Goal: Task Accomplishment & Management: Complete application form

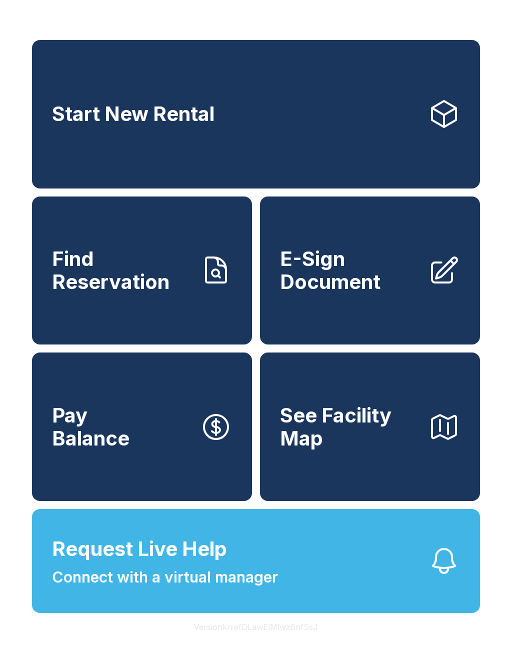
click at [443, 417] on button "See Facility Map" at bounding box center [370, 426] width 220 height 148
click at [380, 269] on span "E-Sign Document" at bounding box center [350, 269] width 140 height 45
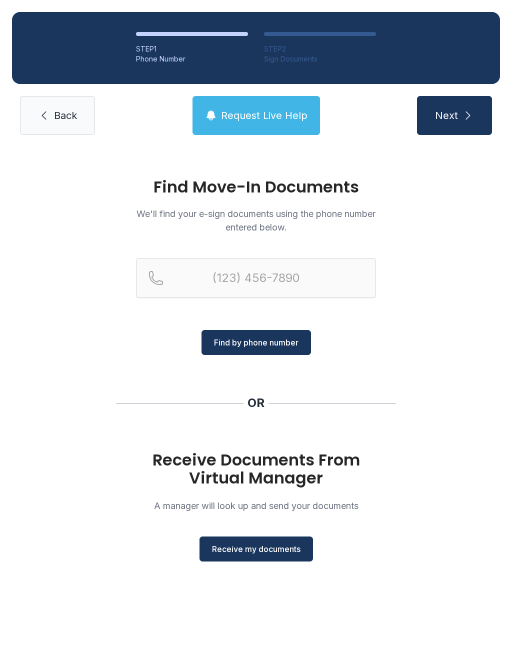
click at [270, 554] on span "Receive my documents" at bounding box center [256, 549] width 88 height 12
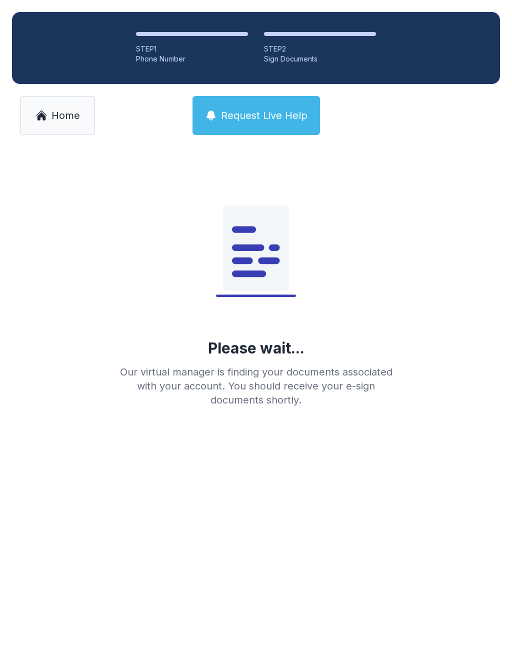
click at [35, 118] on icon at bounding box center [41, 115] width 12 height 12
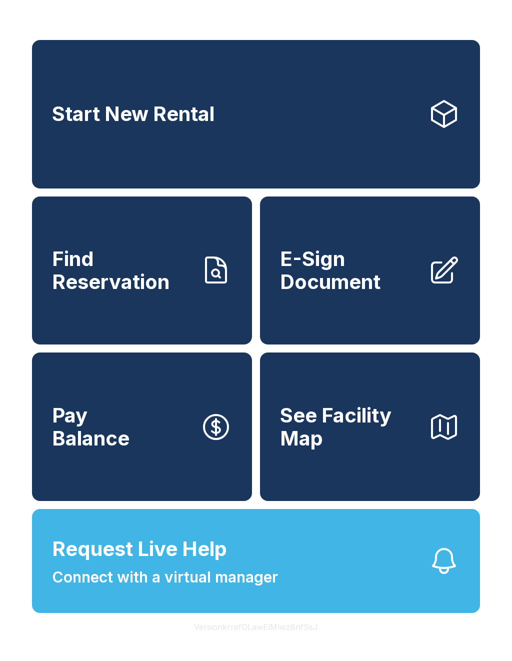
click at [327, 293] on span "E-Sign Document" at bounding box center [350, 269] width 140 height 45
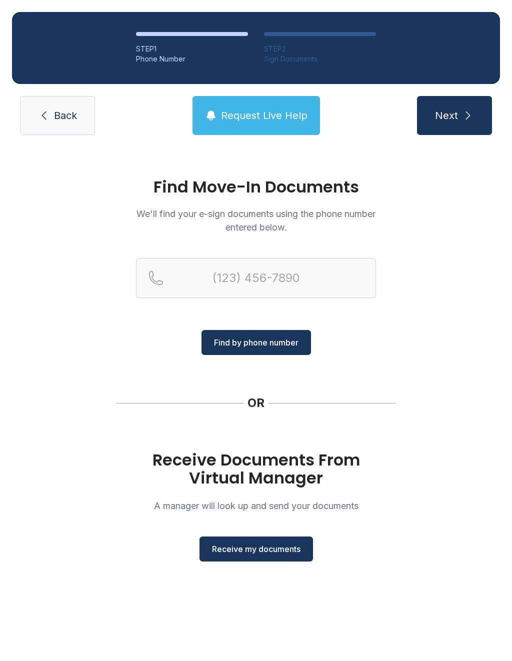
click at [239, 542] on button "Receive my documents" at bounding box center [255, 548] width 113 height 25
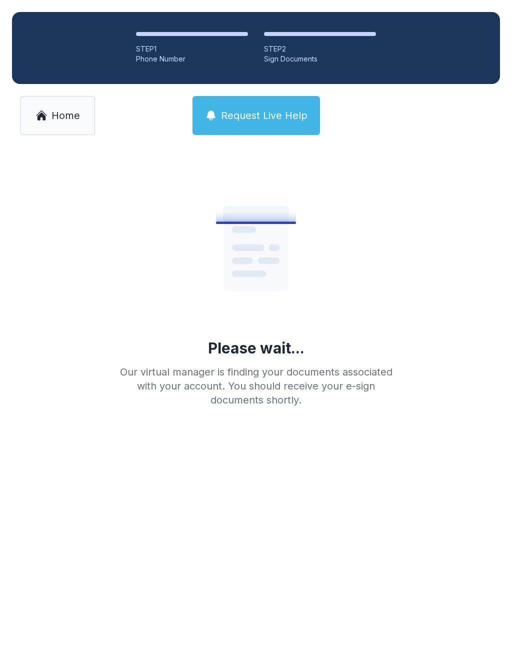
click at [71, 119] on span "Home" at bounding box center [65, 115] width 28 height 14
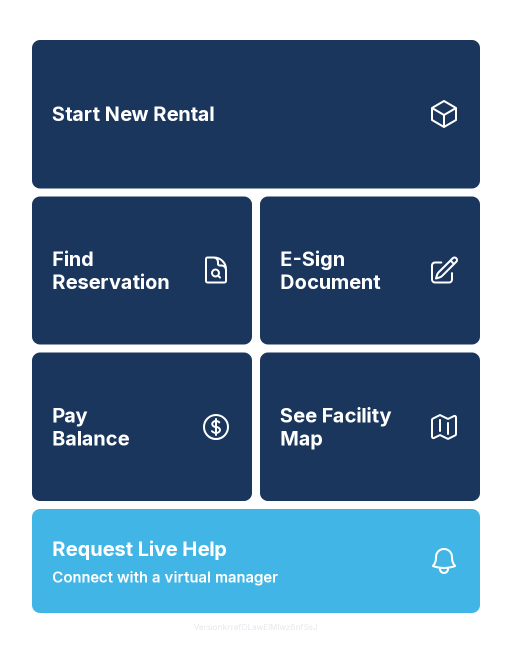
click at [384, 279] on span "E-Sign Document" at bounding box center [350, 269] width 140 height 45
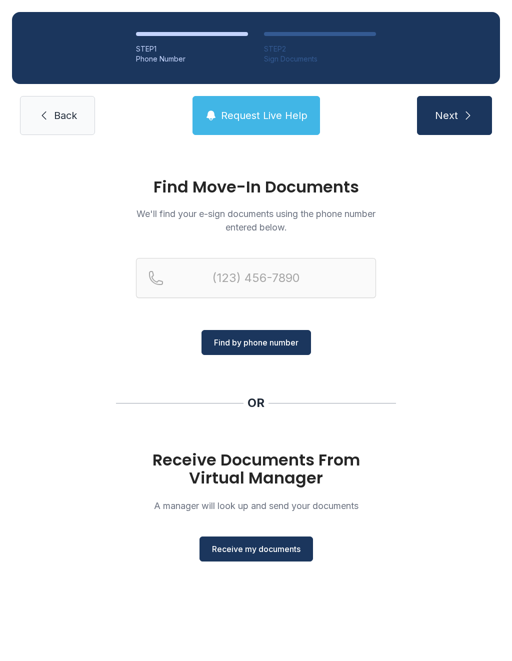
click at [253, 557] on button "Receive my documents" at bounding box center [255, 548] width 113 height 25
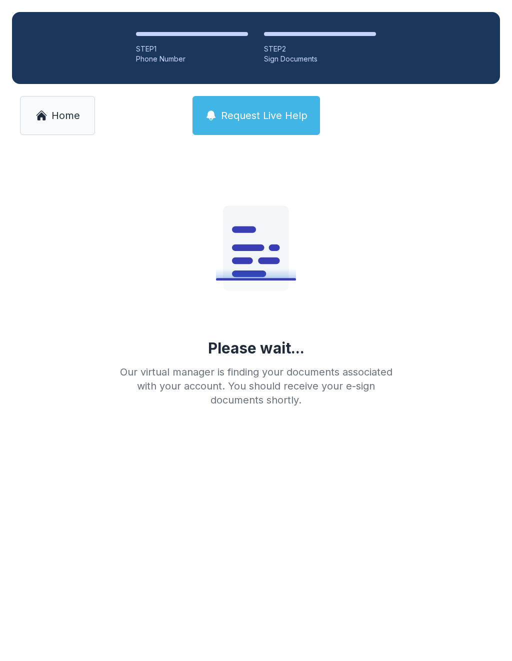
click at [75, 115] on span "Home" at bounding box center [65, 115] width 28 height 14
